Goal: Task Accomplishment & Management: Use online tool/utility

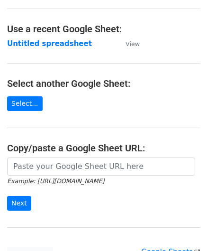
scroll to position [47, 0]
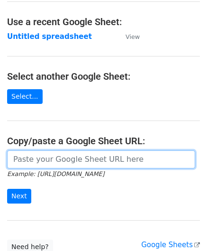
click at [46, 161] on input "url" at bounding box center [101, 159] width 188 height 18
paste input "https://docs.google.com/spreadsheets/d/1bkaf6ATgkpncemP-6syklWXOlKTyDCzAWbKSsNr…"
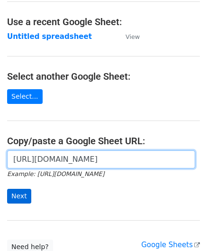
type input "https://docs.google.com/spreadsheets/d/1bkaf6ATgkpncemP-6syklWXOlKTyDCzAWbKSsNr…"
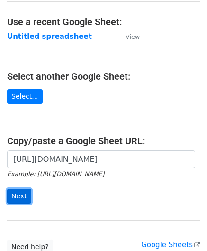
click at [21, 193] on input "Next" at bounding box center [19, 196] width 24 height 15
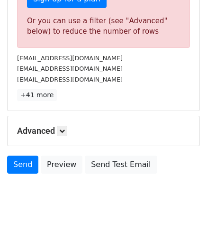
scroll to position [320, 0]
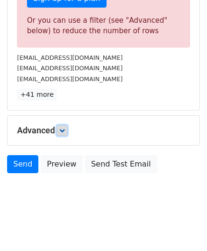
click at [64, 132] on link at bounding box center [62, 130] width 10 height 10
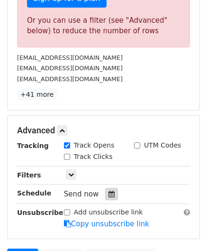
click at [109, 191] on icon at bounding box center [112, 194] width 6 height 7
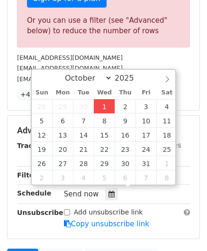
type input "[DATE] 12:00"
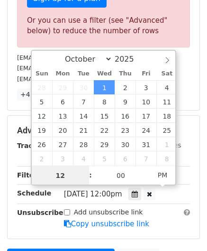
scroll to position [0, 0]
paste input "6"
type input "6"
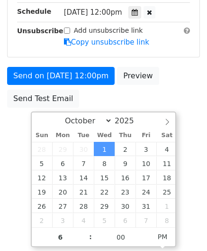
type input "[DATE] 18:00"
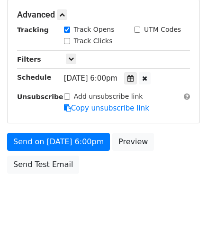
scroll to position [435, 0]
